Goal: Task Accomplishment & Management: Manage account settings

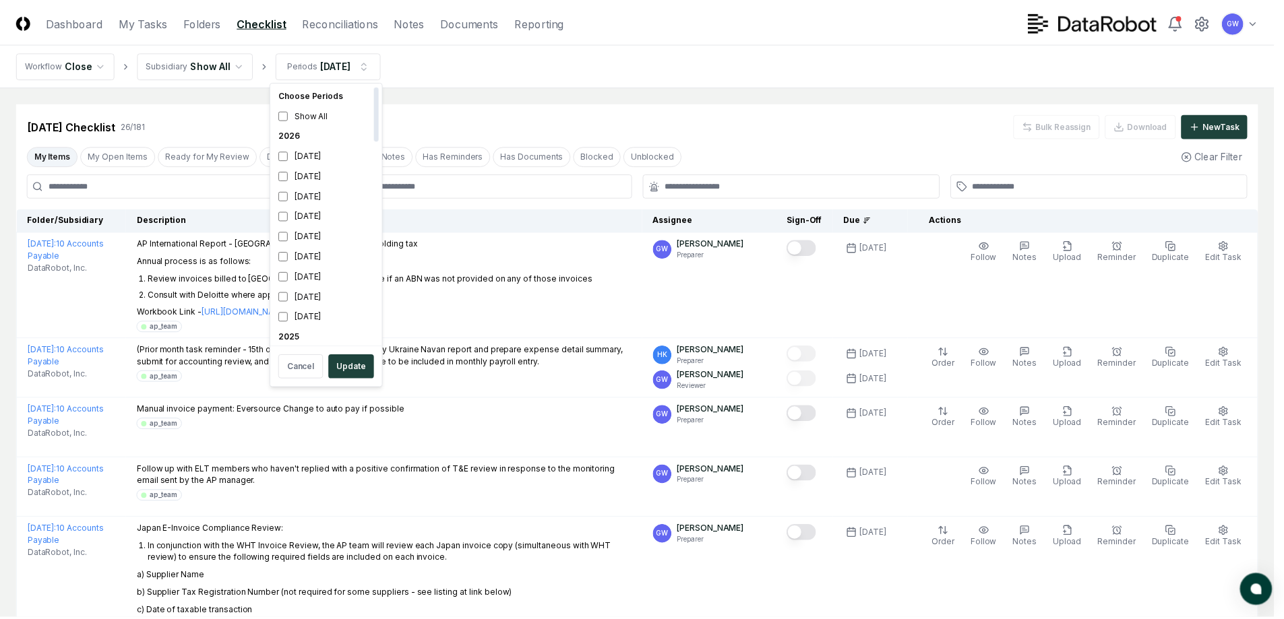
scroll to position [270, 0]
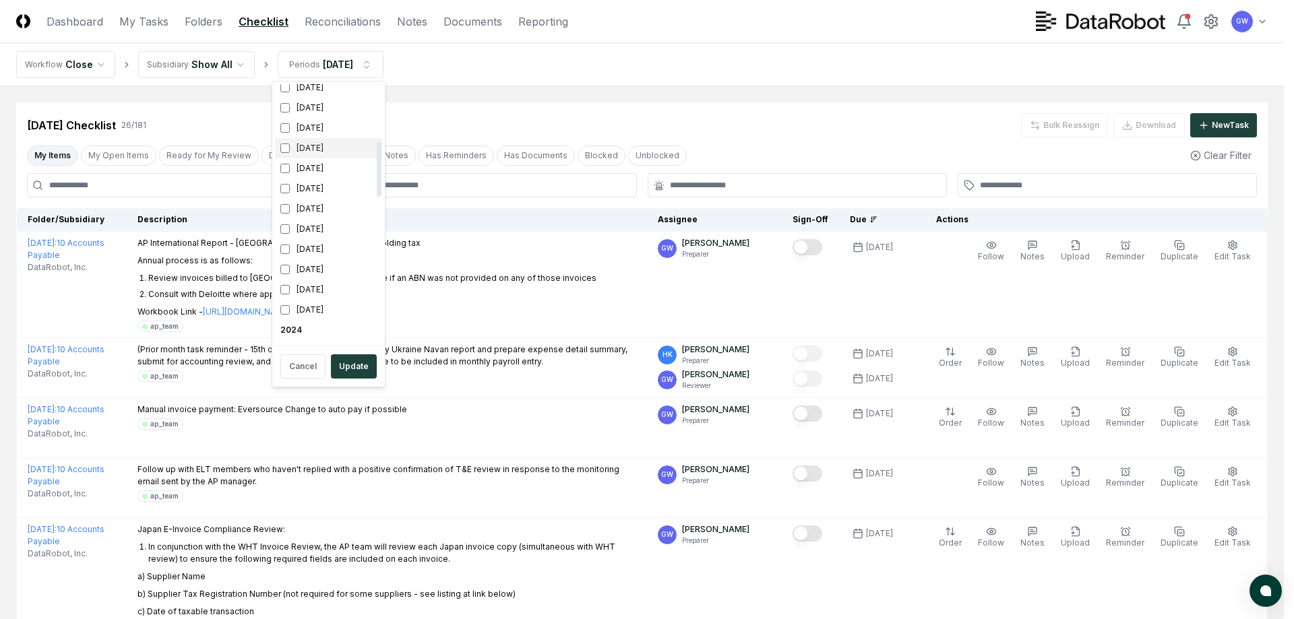
click at [322, 148] on div "[DATE]" at bounding box center [328, 148] width 107 height 20
click at [313, 126] on div "[DATE]" at bounding box center [328, 128] width 107 height 20
click at [352, 365] on button "Update" at bounding box center [354, 367] width 46 height 24
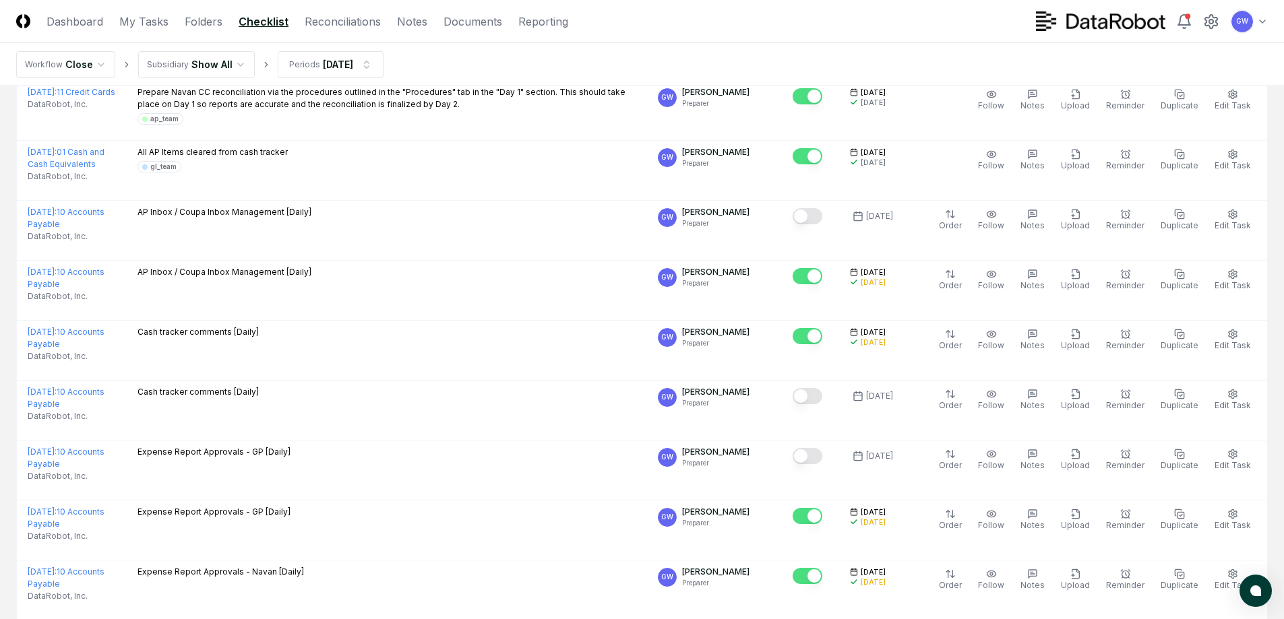
scroll to position [2048, 0]
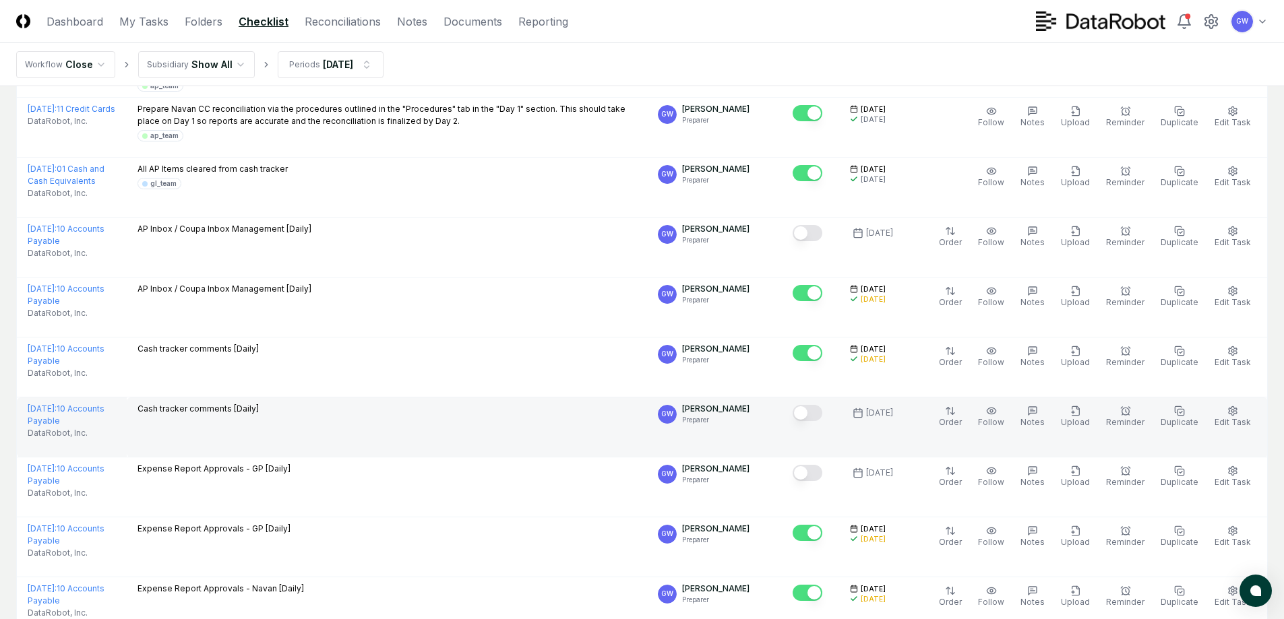
click at [819, 405] on button "Mark complete" at bounding box center [808, 413] width 30 height 16
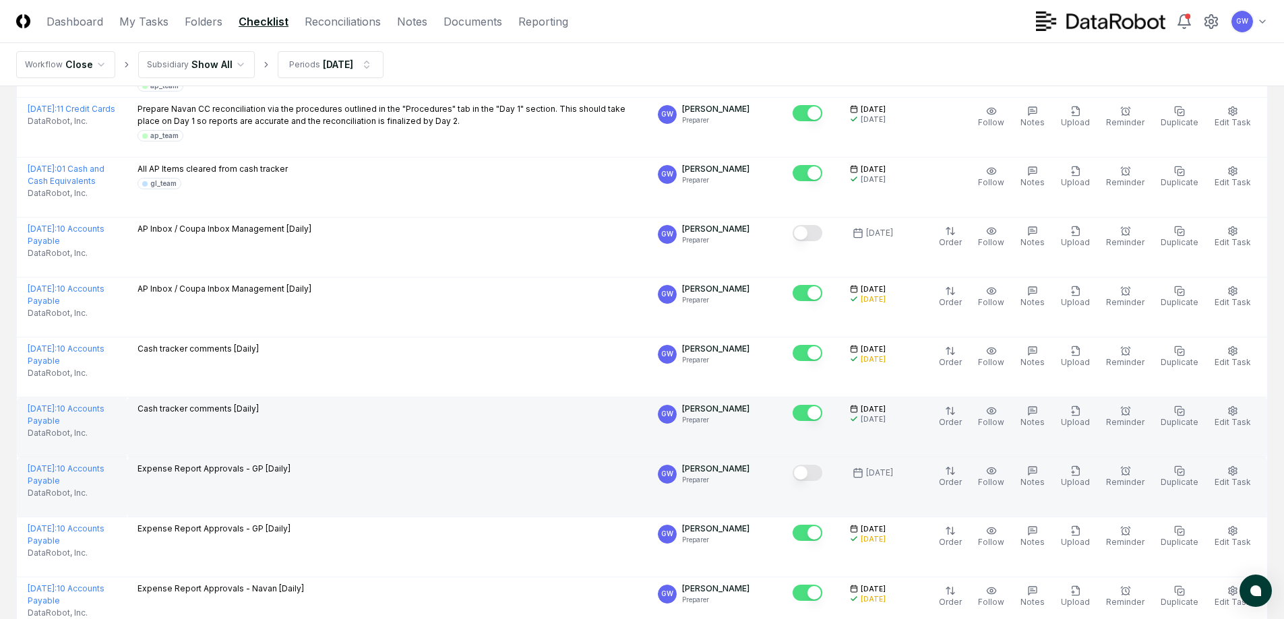
click at [818, 465] on button "Mark complete" at bounding box center [808, 473] width 30 height 16
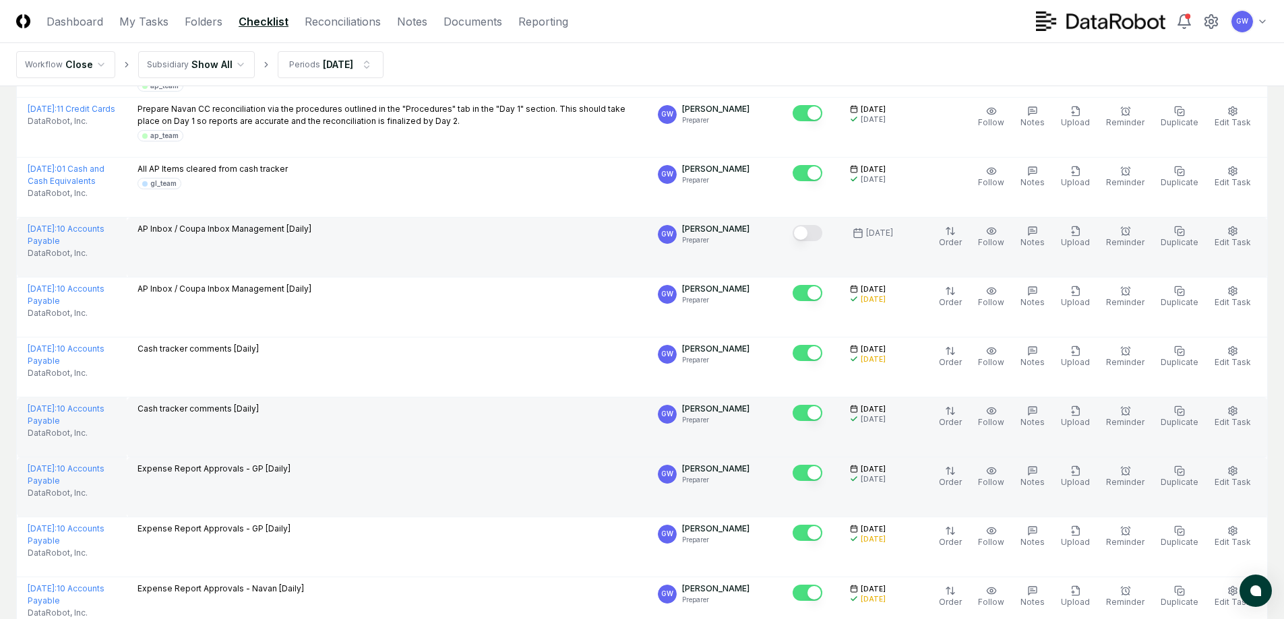
click at [816, 225] on button "Mark complete" at bounding box center [808, 233] width 30 height 16
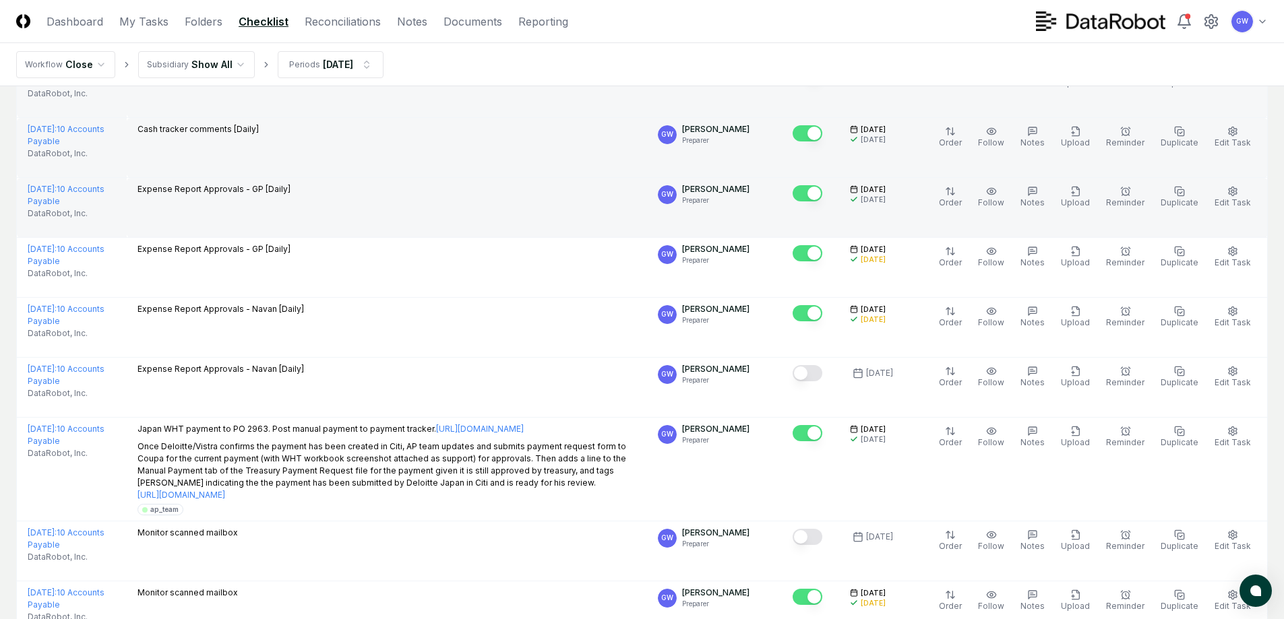
scroll to position [2453, 0]
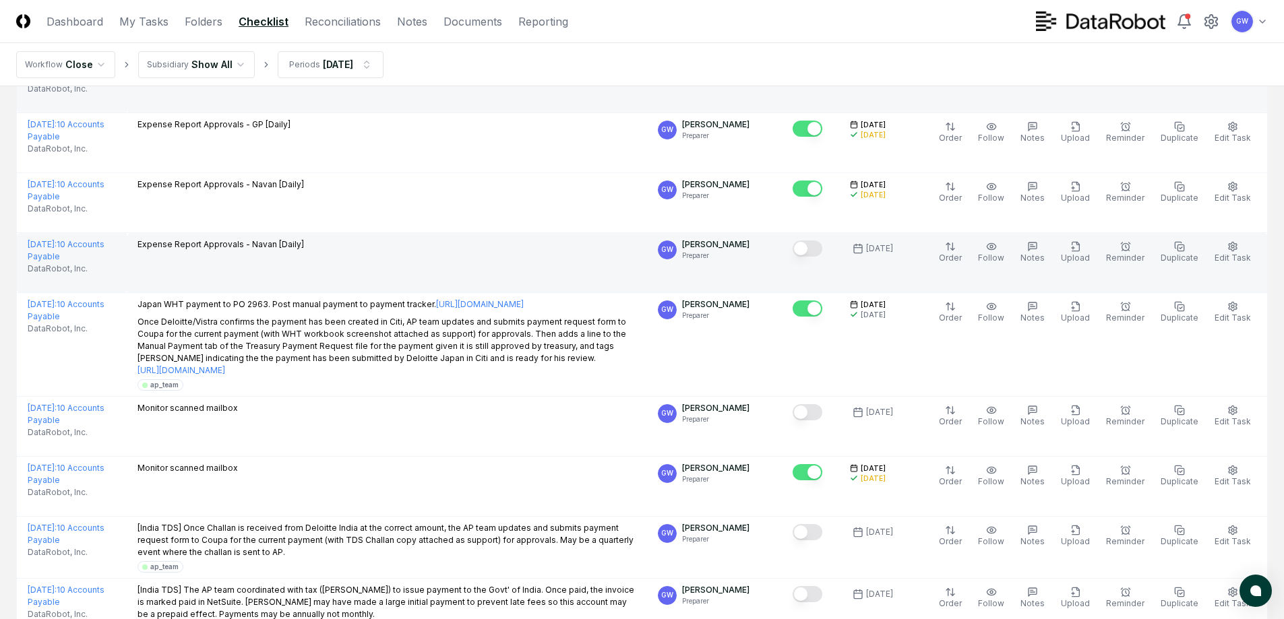
click at [818, 241] on button "Mark complete" at bounding box center [808, 249] width 30 height 16
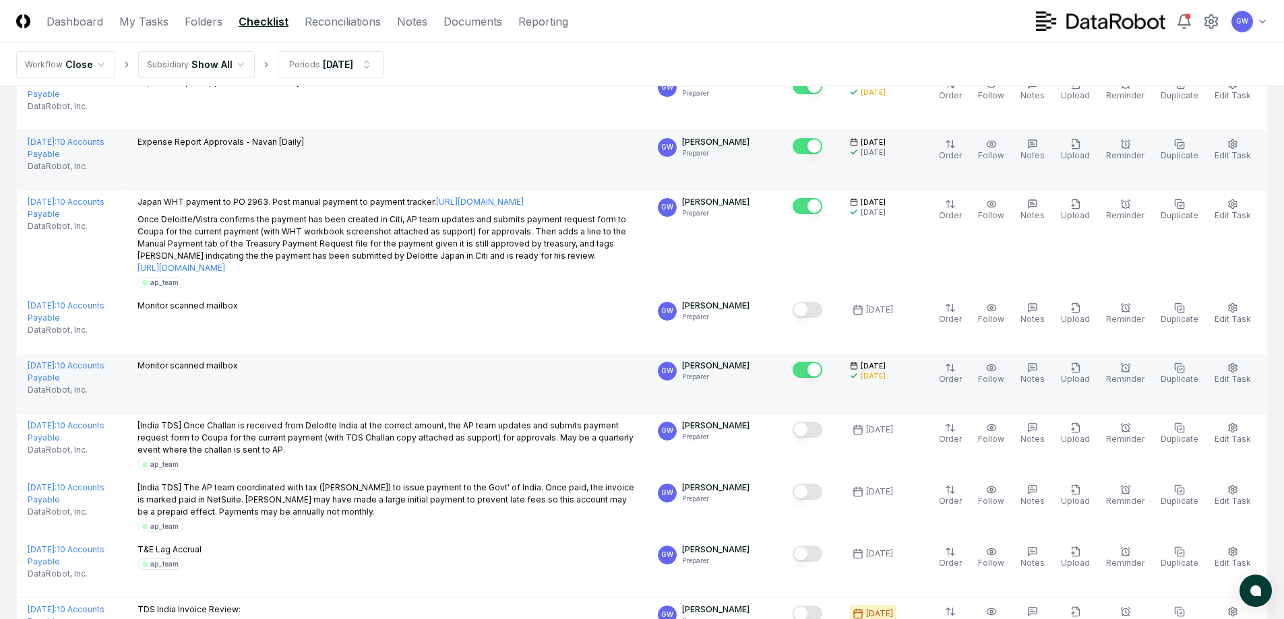
scroll to position [2587, 0]
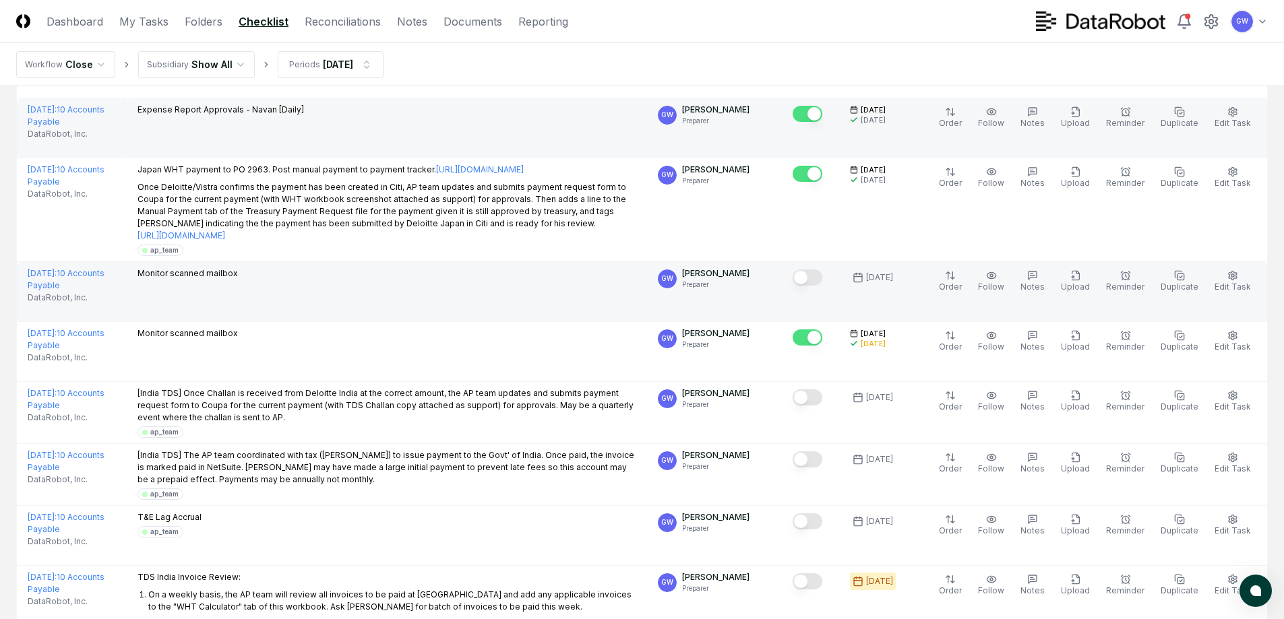
click at [816, 270] on button "Mark complete" at bounding box center [808, 278] width 30 height 16
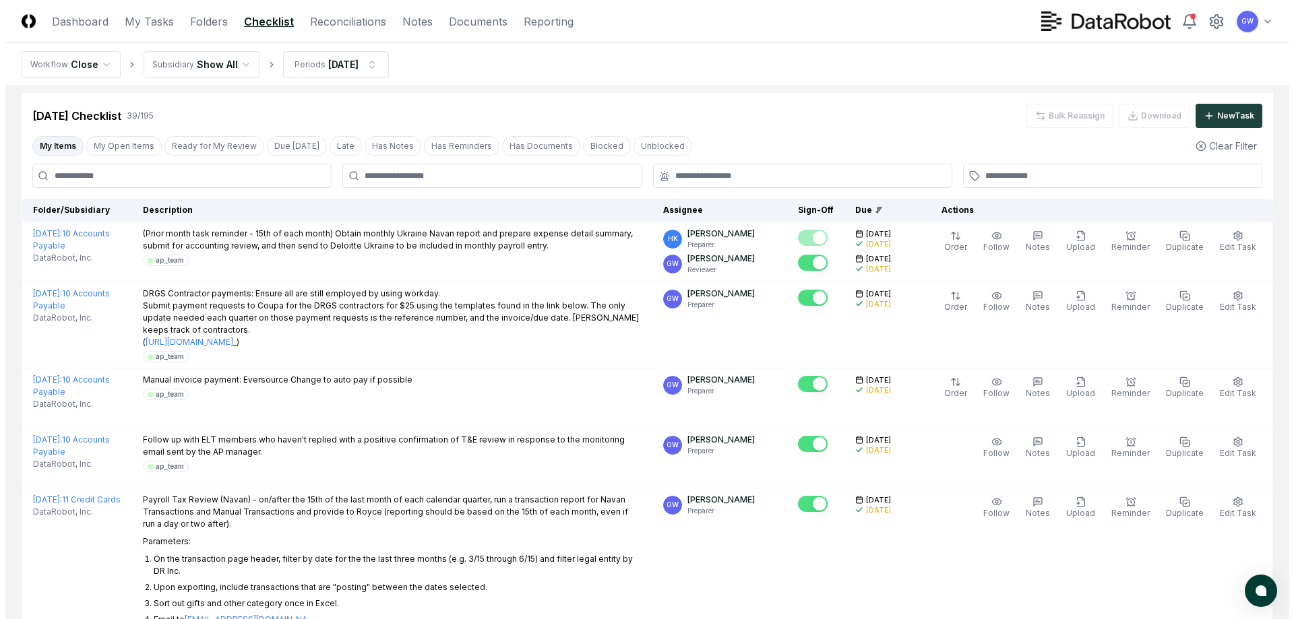
scroll to position [0, 0]
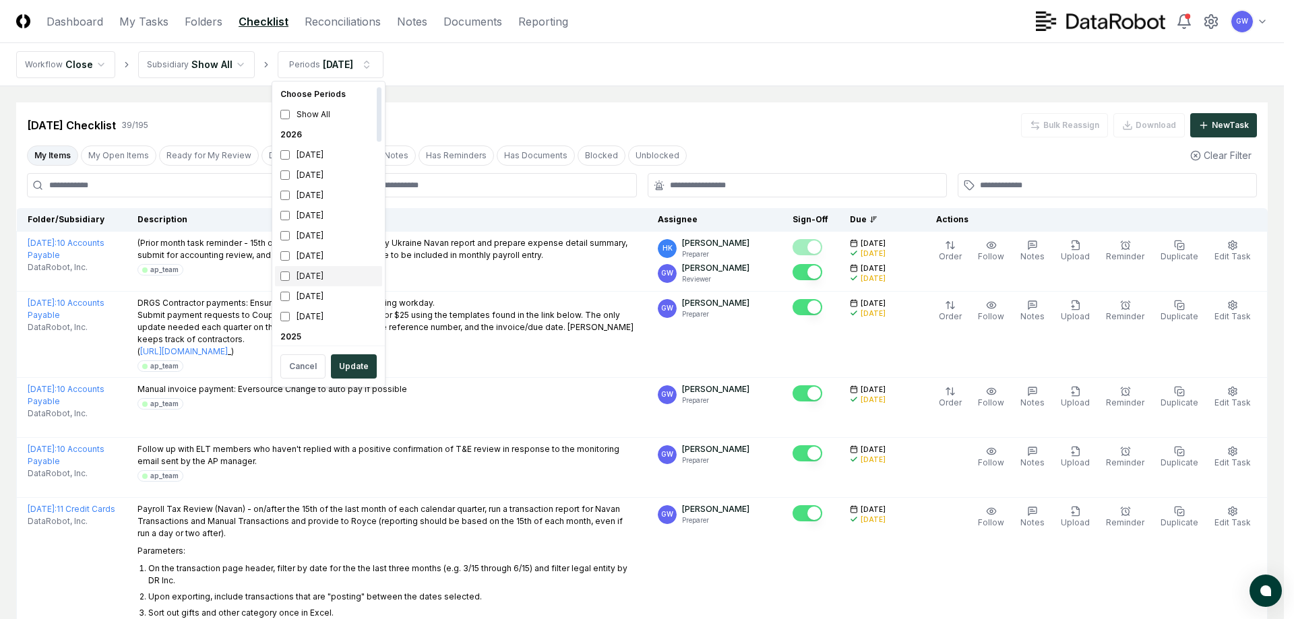
scroll to position [270, 0]
click at [330, 125] on div "[DATE]" at bounding box center [328, 128] width 107 height 20
click at [318, 148] on div "[DATE]" at bounding box center [328, 148] width 107 height 20
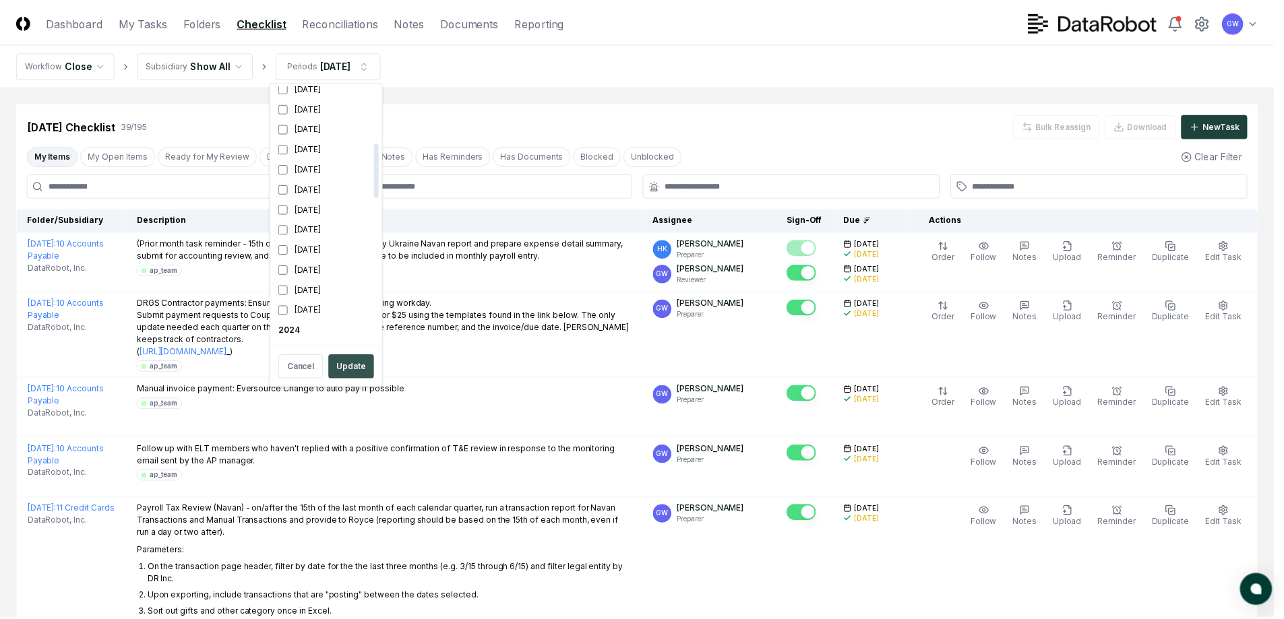
scroll to position [287, 0]
click at [355, 363] on button "Update" at bounding box center [354, 367] width 46 height 24
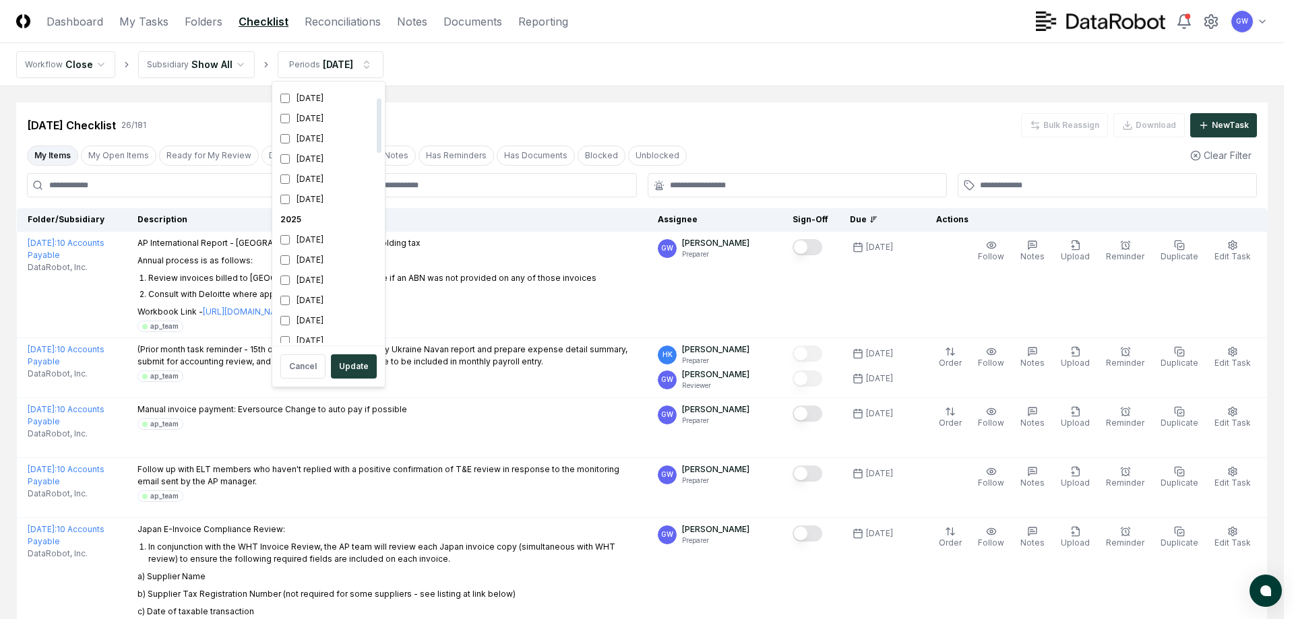
scroll to position [270, 0]
click at [313, 146] on div "[DATE]" at bounding box center [328, 148] width 107 height 20
click at [359, 360] on button "Update" at bounding box center [354, 367] width 46 height 24
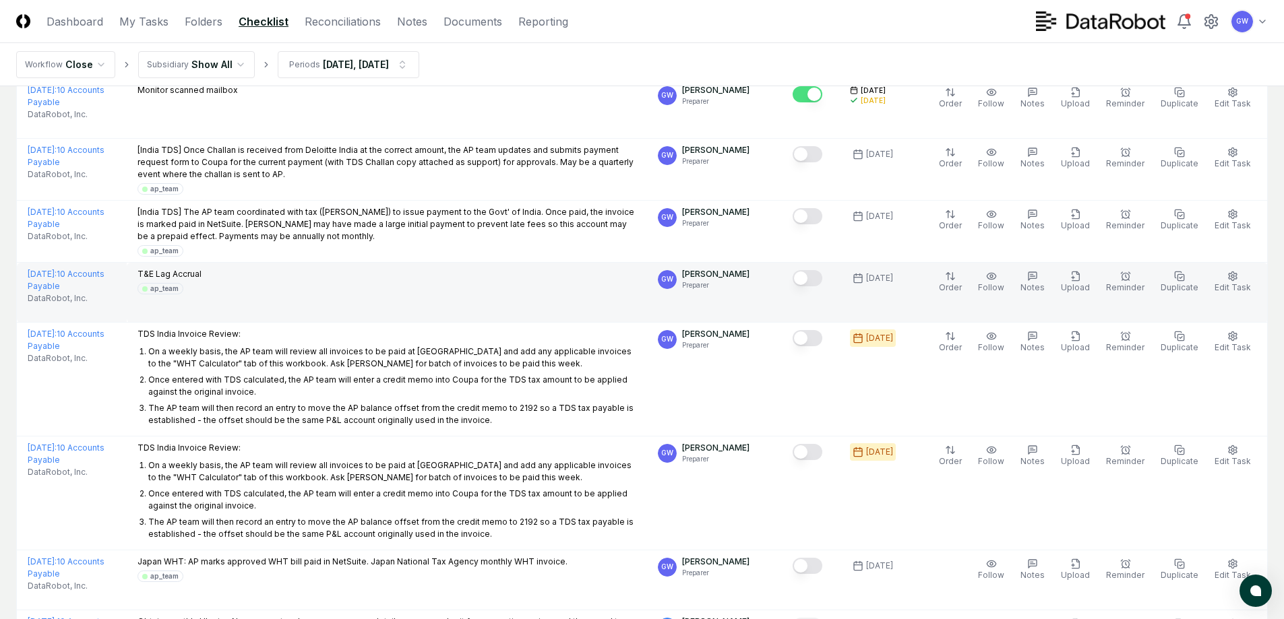
scroll to position [2965, 0]
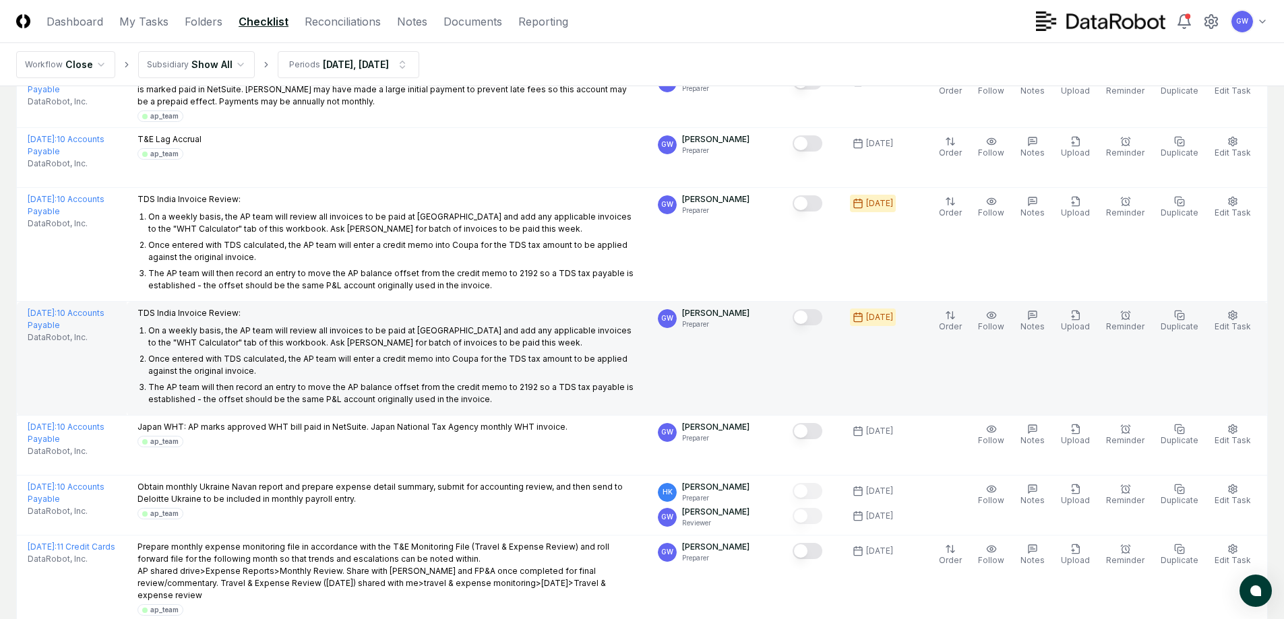
click at [818, 309] on button "Mark complete" at bounding box center [808, 317] width 30 height 16
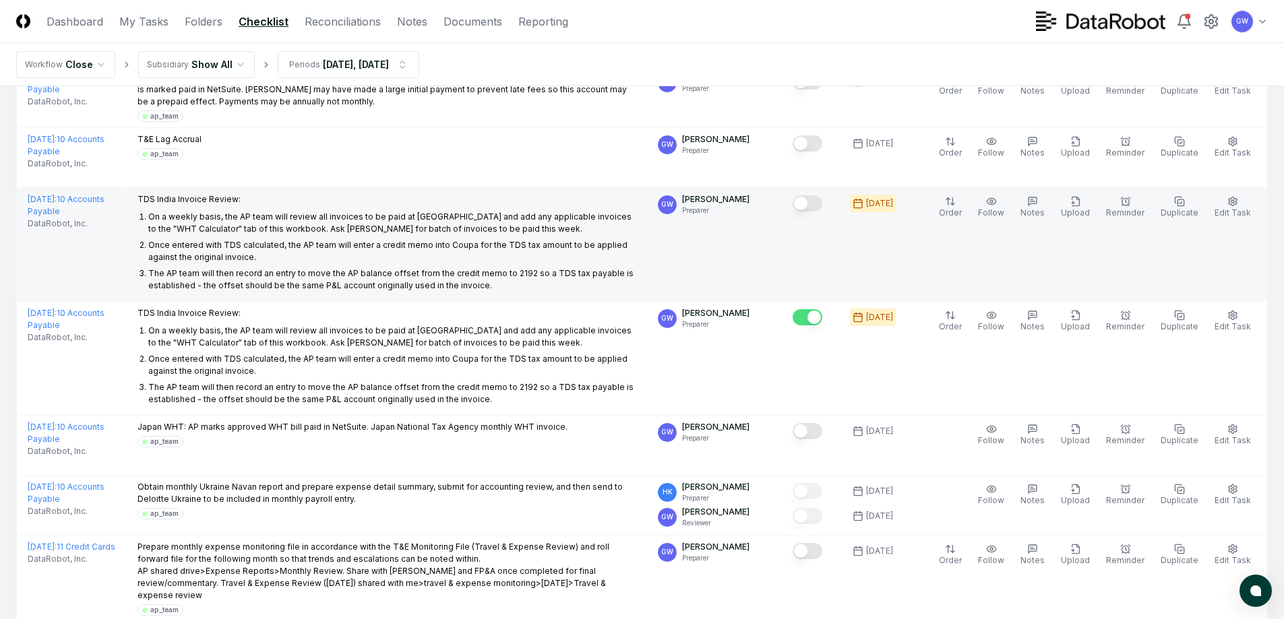
click at [816, 193] on div at bounding box center [811, 204] width 36 height 22
click at [816, 195] on button "Mark complete" at bounding box center [808, 203] width 30 height 16
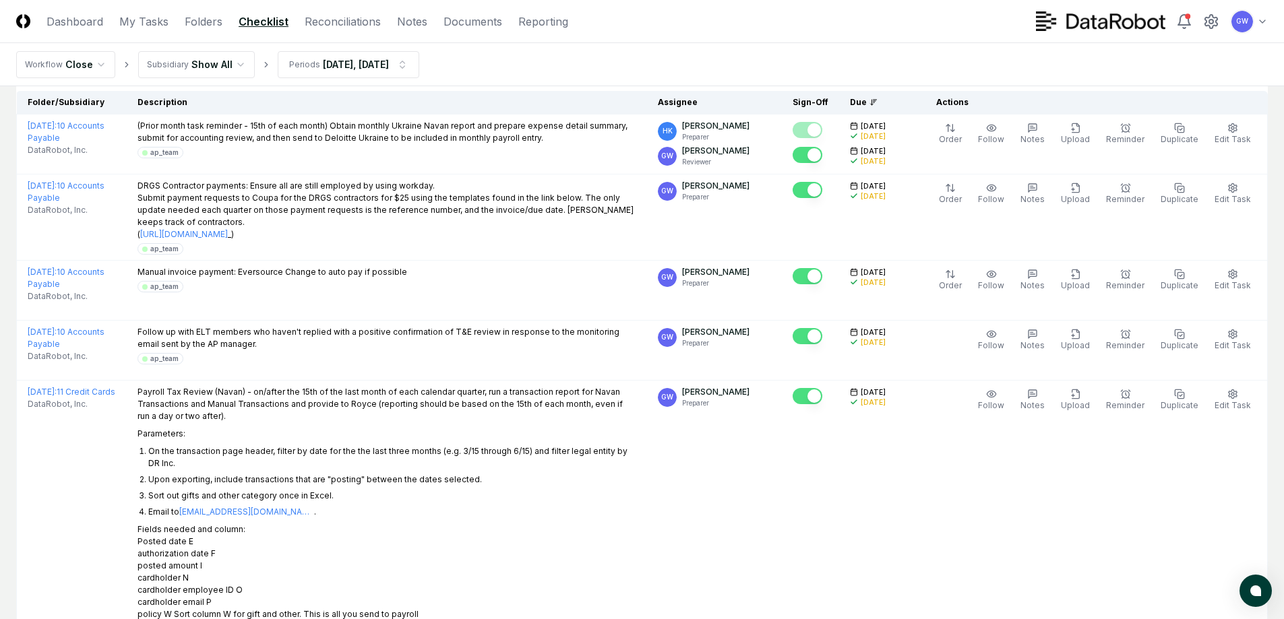
scroll to position [0, 0]
